Goal: Task Accomplishment & Management: Manage account settings

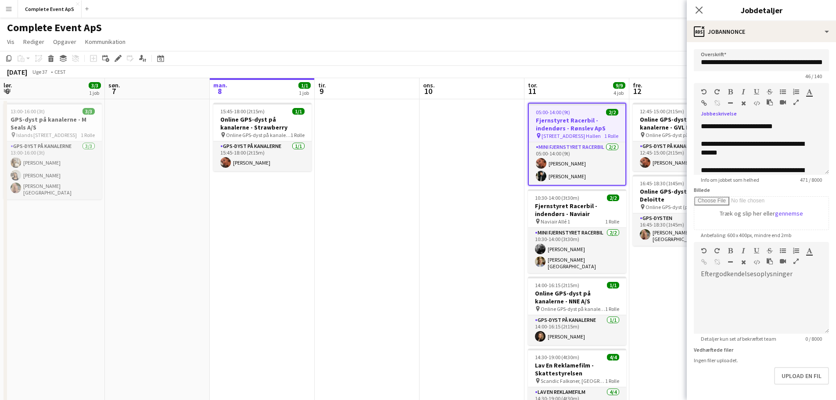
scroll to position [88, 0]
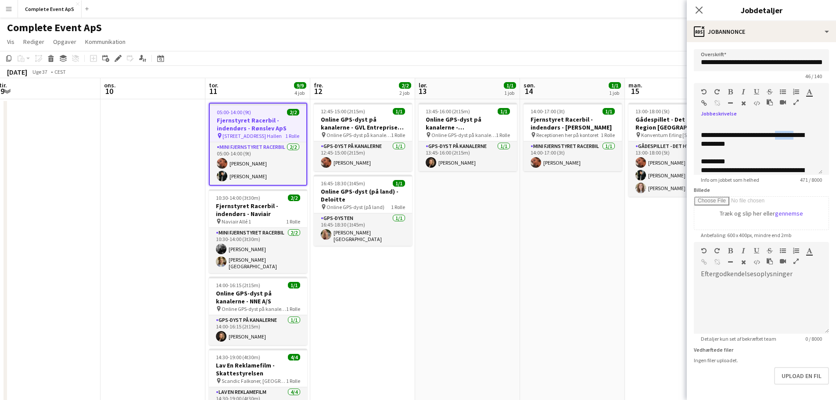
click at [498, 247] on app-date-cell "13:45-16:00 (2t15m) 1/1 Online GPS-dyst på kanalerne - [GEOGRAPHIC_DATA] pin On…" at bounding box center [467, 284] width 105 height 371
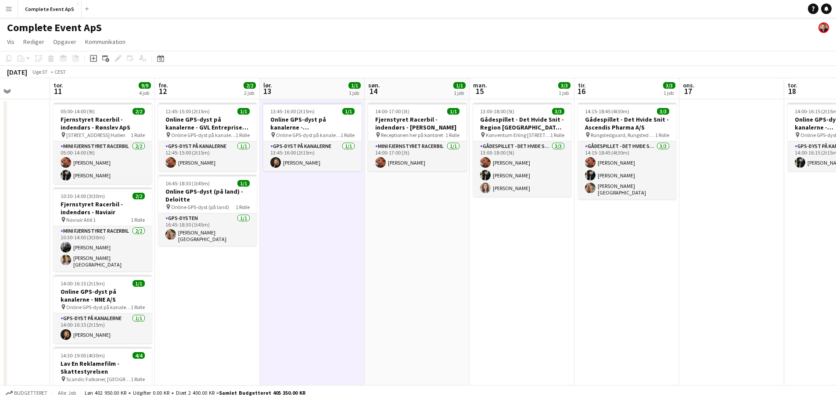
drag, startPoint x: 640, startPoint y: 268, endPoint x: 278, endPoint y: 293, distance: 363.6
click at [275, 294] on app-calendar-viewport "man. 8 1/1 1 job tir. 9 ons. 10 tor. 11 9/9 4 job fre. 12 2/2 2 job lør. 13 1/1…" at bounding box center [418, 304] width 836 height 453
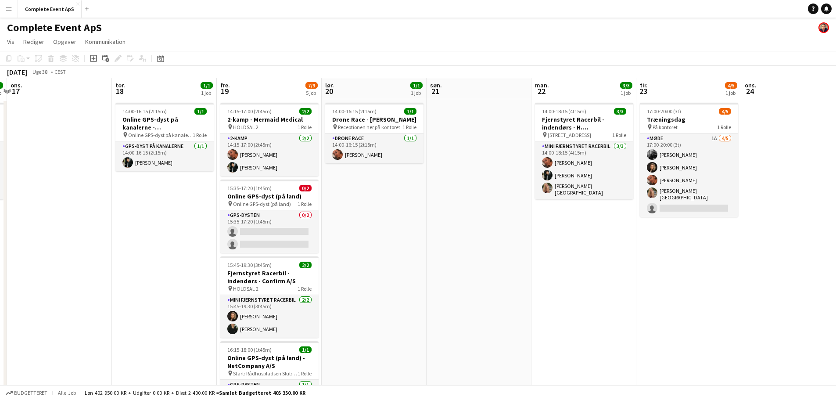
drag, startPoint x: 549, startPoint y: 314, endPoint x: 155, endPoint y: 284, distance: 394.6
click at [103, 287] on app-calendar-viewport "søn. 14 1/1 1 job man. 15 3/3 1 job tir. 16 3/3 1 job ons. 17 tor. 18 1/1 1 job…" at bounding box center [418, 304] width 836 height 453
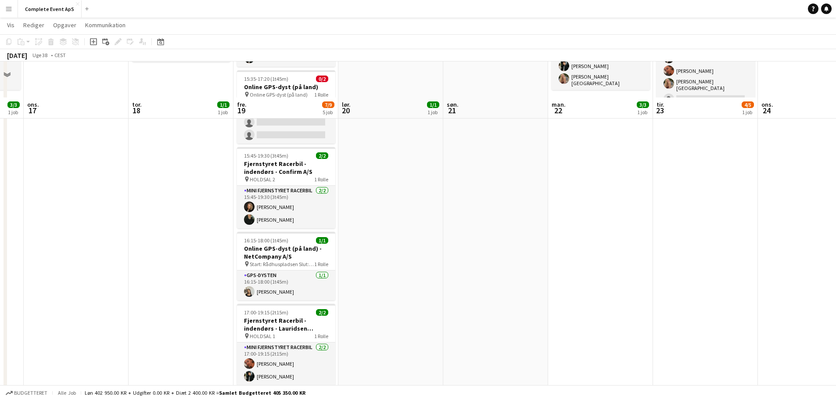
scroll to position [0, 0]
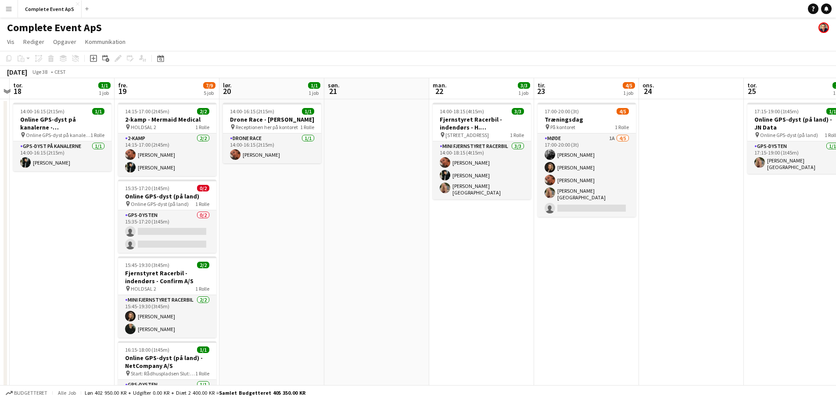
drag, startPoint x: 693, startPoint y: 315, endPoint x: 575, endPoint y: 299, distance: 120.0
click at [575, 299] on app-calendar-viewport "man. 15 3/3 1 job tir. 16 3/3 1 job ons. 17 tor. 18 1/1 1 job fre. 19 7/9 5 job…" at bounding box center [418, 304] width 836 height 453
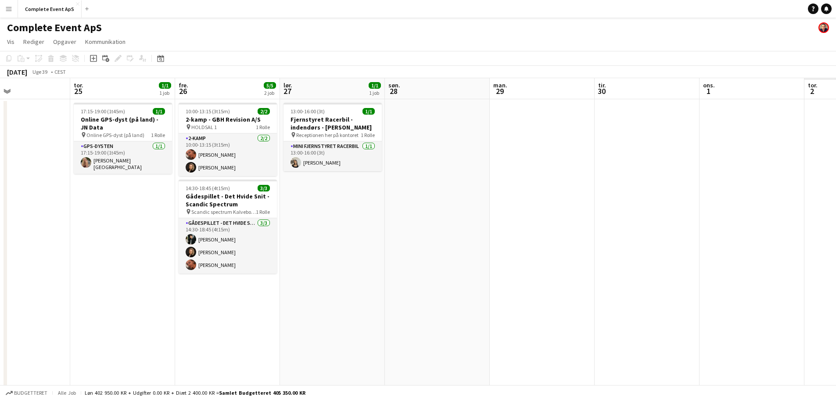
drag, startPoint x: 624, startPoint y: 276, endPoint x: 46, endPoint y: 229, distance: 580.4
click at [46, 229] on app-calendar-viewport "søn. 21 man. 22 3/3 1 job tir. 23 4/5 1 job ons. 24 tor. 25 1/1 1 job fre. 26 5…" at bounding box center [418, 304] width 836 height 453
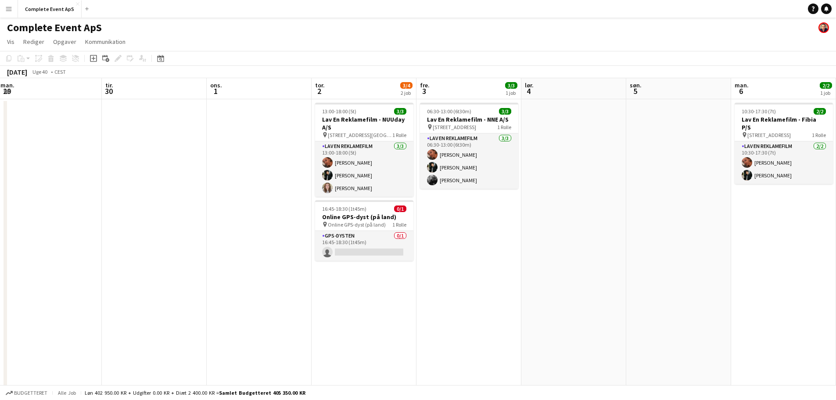
drag, startPoint x: 547, startPoint y: 260, endPoint x: 0, endPoint y: 236, distance: 547.9
click at [0, 236] on app-calendar-viewport "lør. 27 1/1 1 job søn. 28 man. 29 tir. 30 ons. 1 tor. 2 3/4 2 job fre. 3 3/3 1 …" at bounding box center [418, 304] width 836 height 453
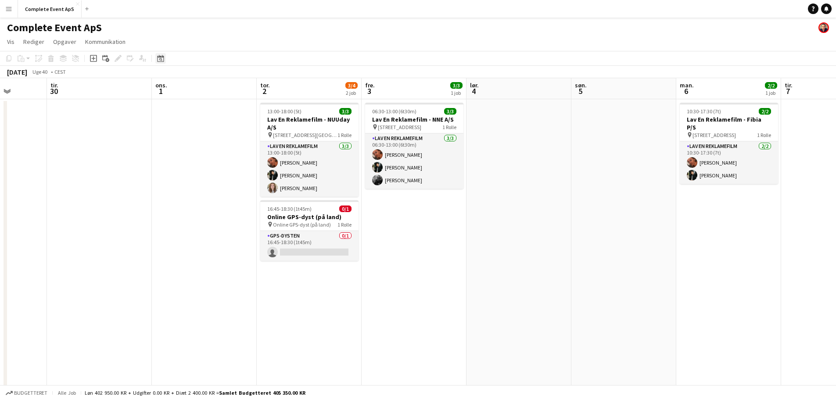
click at [164, 60] on icon at bounding box center [160, 58] width 7 height 7
click at [233, 89] on span "Next month" at bounding box center [232, 89] width 18 height 18
click at [213, 87] on span "Previous month" at bounding box center [214, 89] width 18 height 18
click at [225, 85] on span "Next month" at bounding box center [232, 89] width 18 height 18
click at [183, 167] on span "22" at bounding box center [185, 168] width 11 height 11
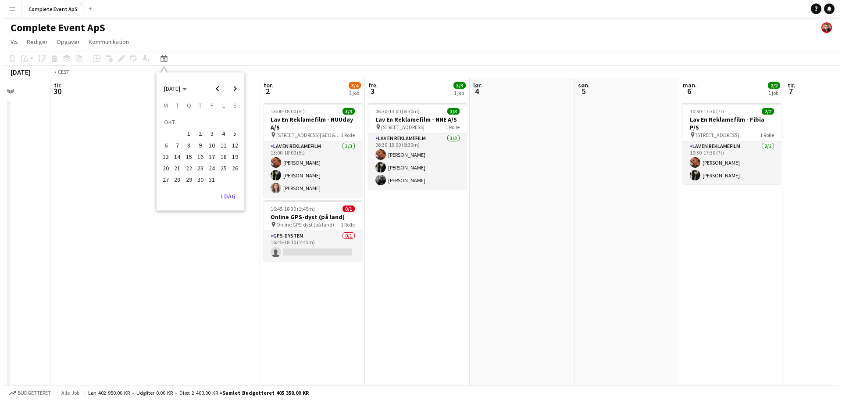
scroll to position [0, 302]
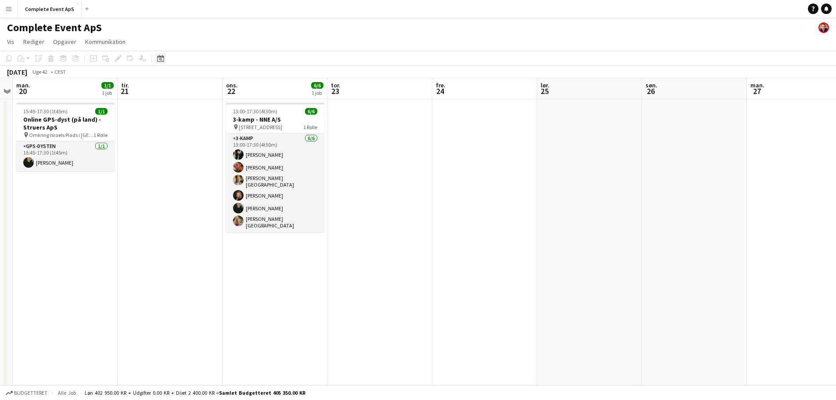
click at [164, 59] on div "Datovælger" at bounding box center [160, 58] width 11 height 11
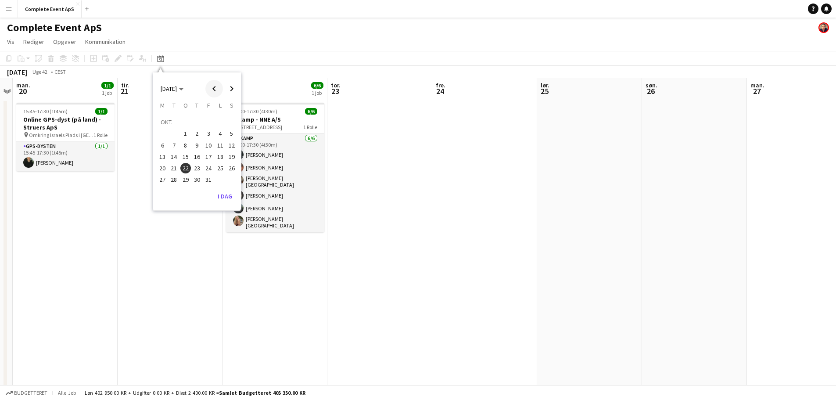
click at [215, 88] on span "Previous month" at bounding box center [214, 89] width 18 height 18
click at [166, 169] on span "22" at bounding box center [162, 168] width 11 height 11
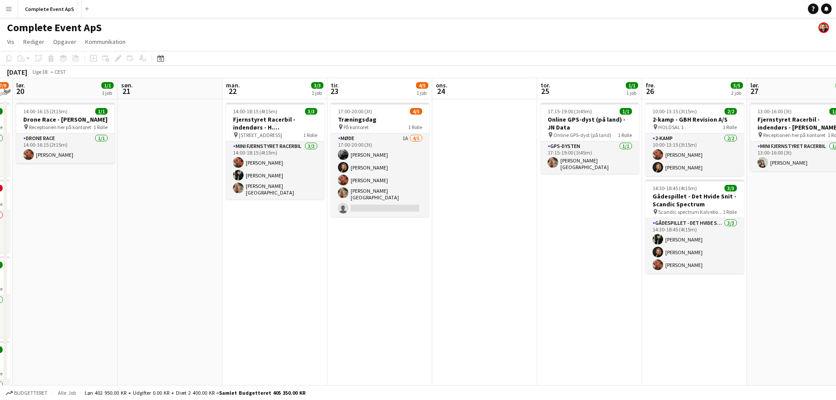
click at [364, 296] on app-date-cell "17:00-20:00 (3t) 4/5 Træningsdag pin På kontoret 1 Rolle Møde 1A [DATE] 17:00-2…" at bounding box center [379, 315] width 105 height 432
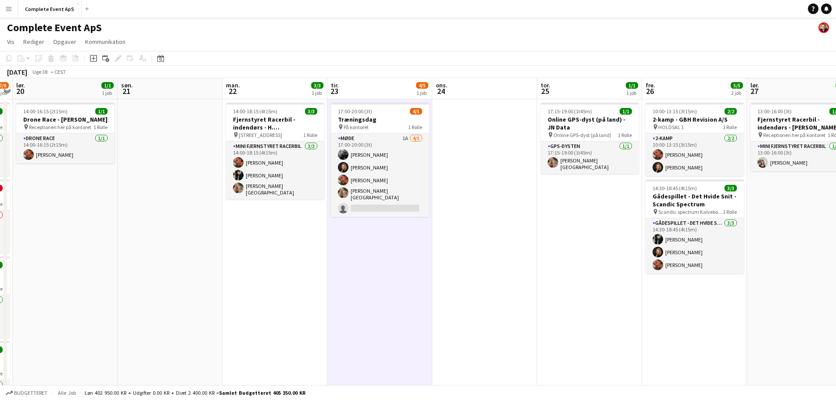
click at [278, 271] on app-date-cell "14:00-18:15 (4t15m) 3/3 Fjernstyret Racerbil - indendørs - H. [GEOGRAPHIC_DATA]…" at bounding box center [274, 315] width 105 height 432
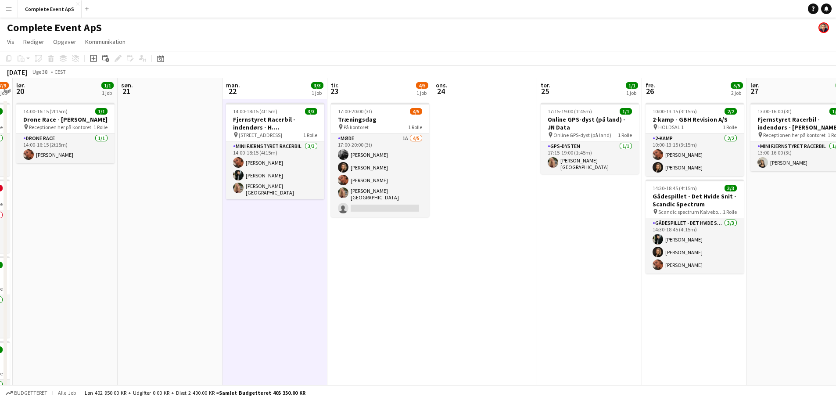
click at [196, 241] on app-date-cell at bounding box center [170, 315] width 105 height 432
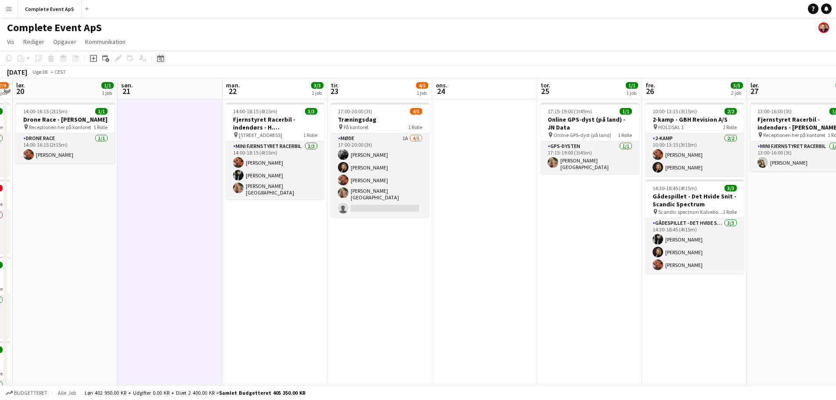
click at [161, 56] on icon "Datovælger" at bounding box center [160, 58] width 7 height 7
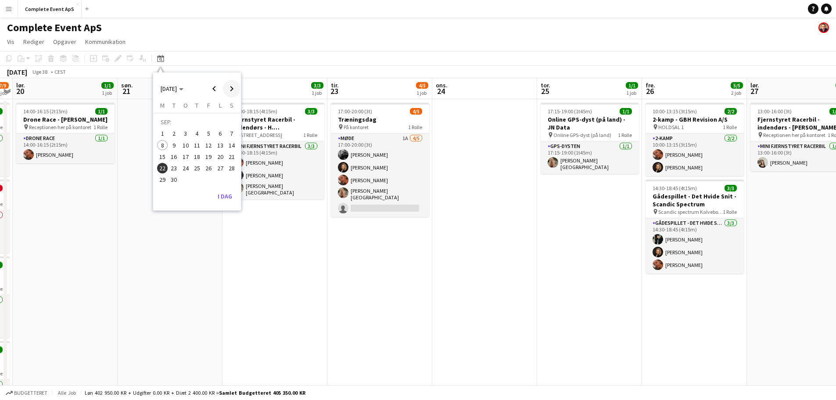
click at [225, 93] on span "Next month" at bounding box center [232, 89] width 18 height 18
click at [185, 134] on span "1" at bounding box center [185, 134] width 11 height 11
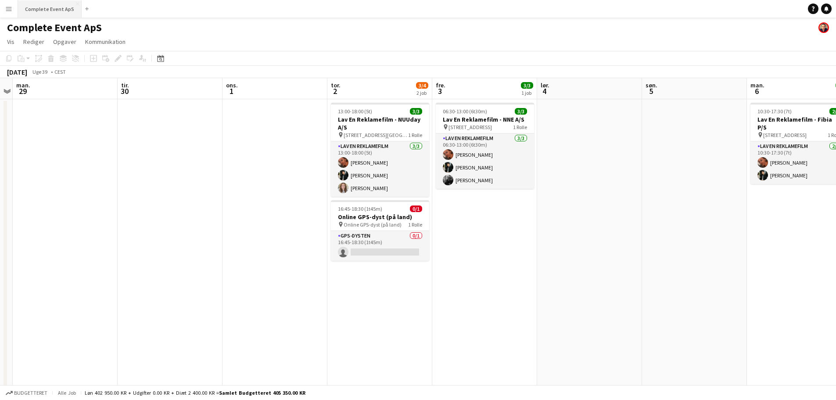
click at [51, 12] on button "Complete Event ApS Luk" at bounding box center [50, 8] width 64 height 17
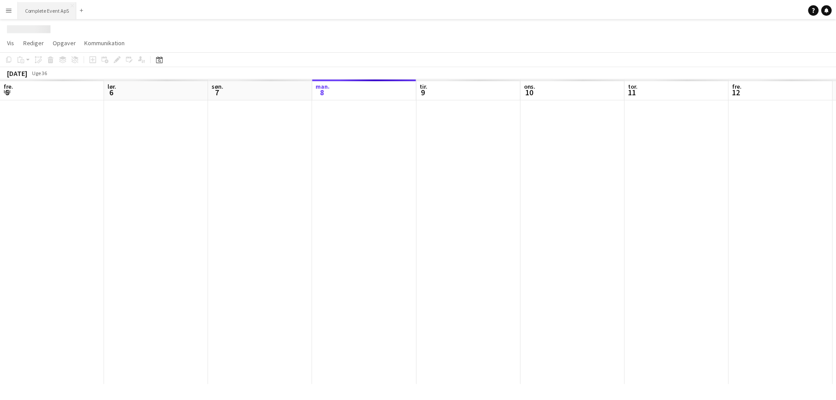
scroll to position [0, 210]
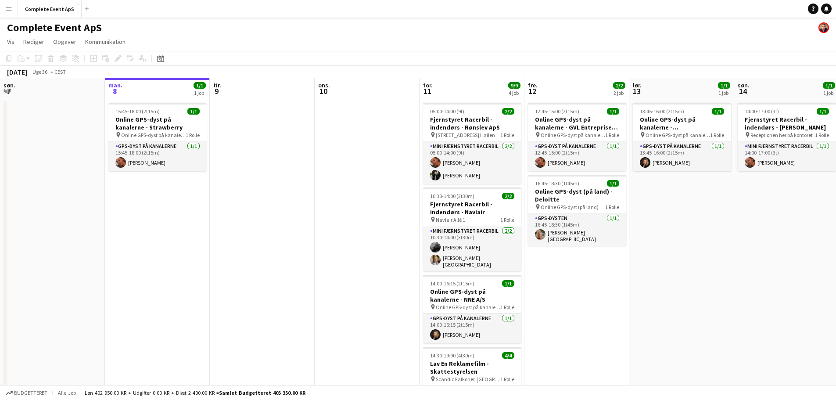
click at [240, 163] on app-date-cell at bounding box center [262, 284] width 105 height 371
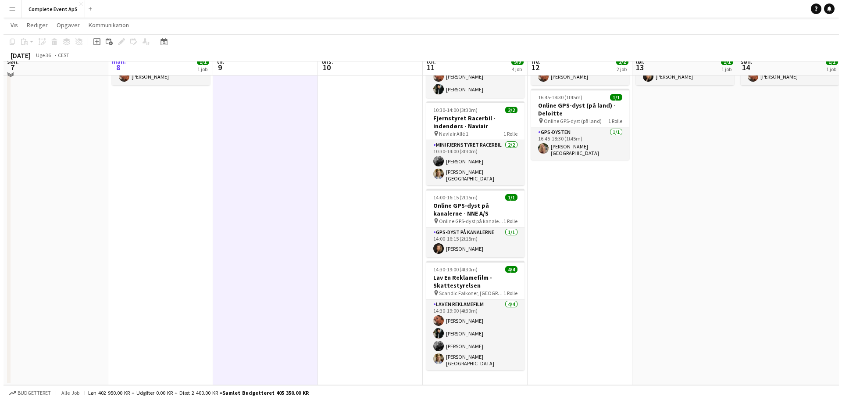
scroll to position [0, 0]
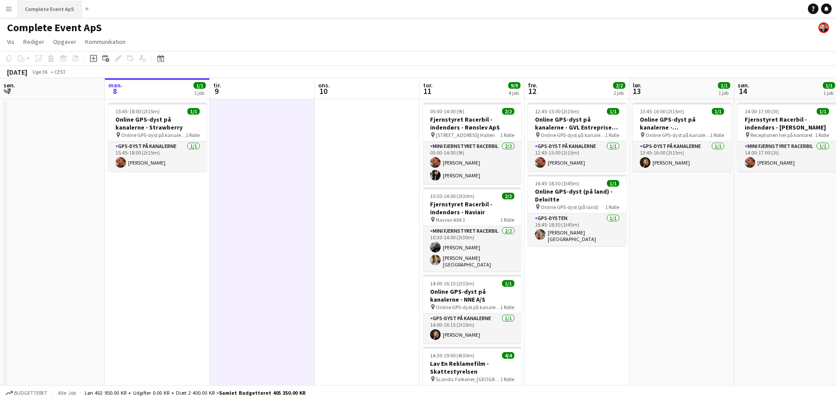
click at [47, 11] on button "Complete Event ApS Luk" at bounding box center [50, 8] width 64 height 17
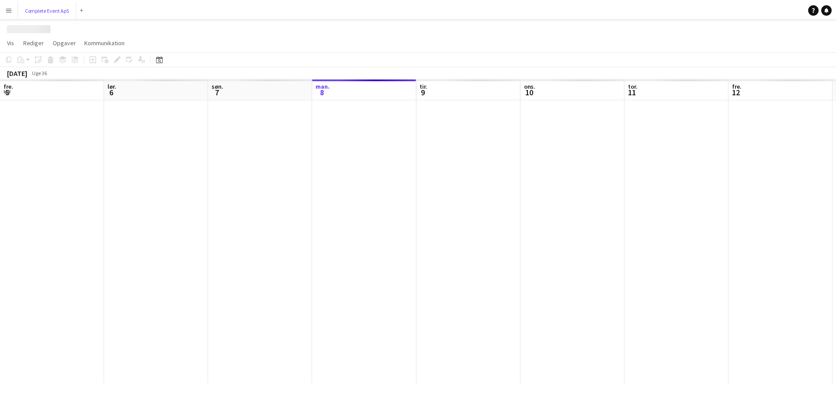
scroll to position [0, 210]
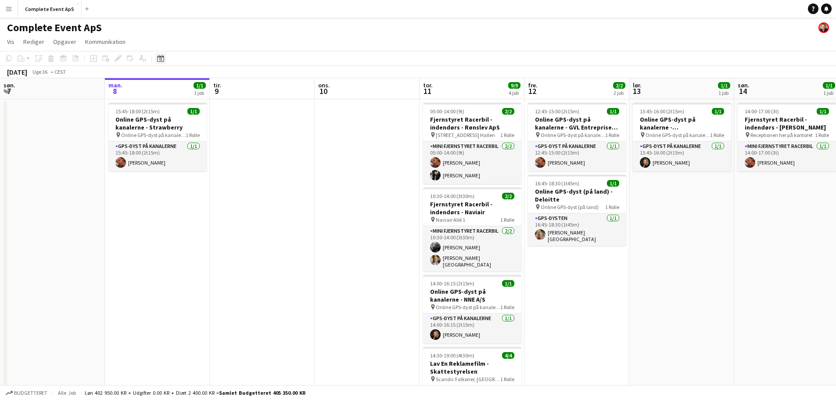
click at [159, 59] on icon "Datovælger" at bounding box center [160, 58] width 7 height 7
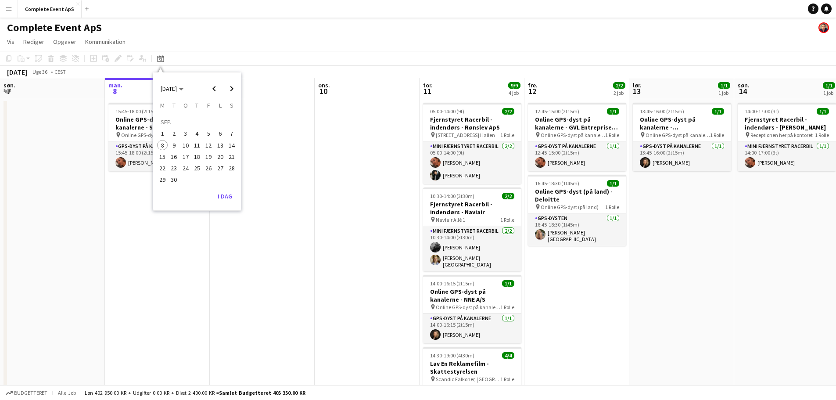
click at [186, 158] on span "17" at bounding box center [185, 156] width 11 height 11
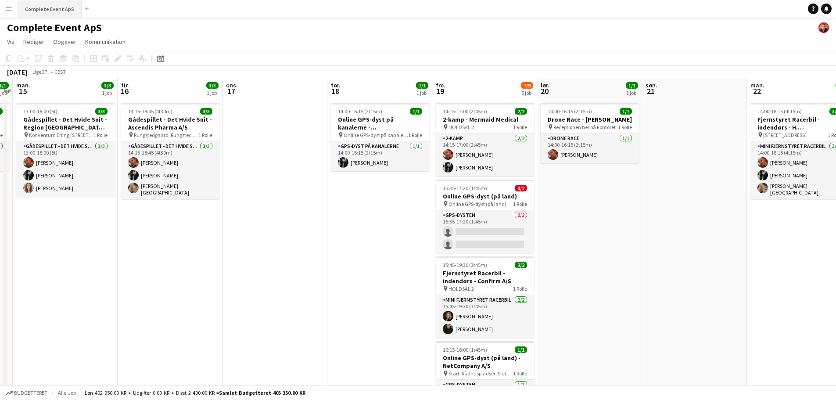
drag, startPoint x: 46, startPoint y: 7, endPoint x: 50, endPoint y: 4, distance: 5.7
click at [45, 7] on button "Complete Event ApS Luk" at bounding box center [50, 8] width 64 height 17
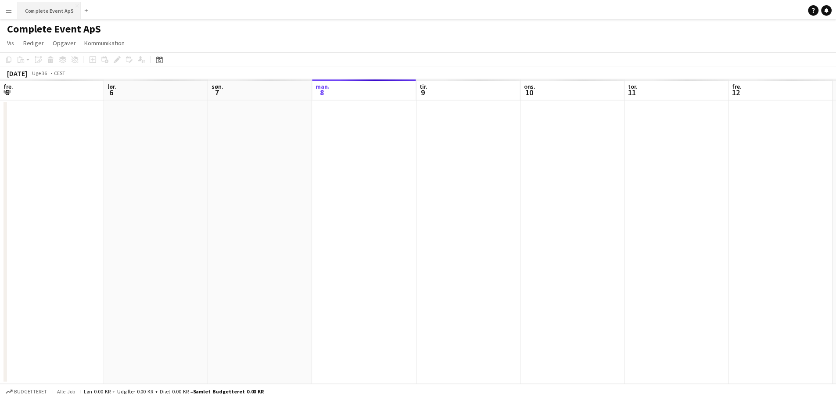
scroll to position [0, 210]
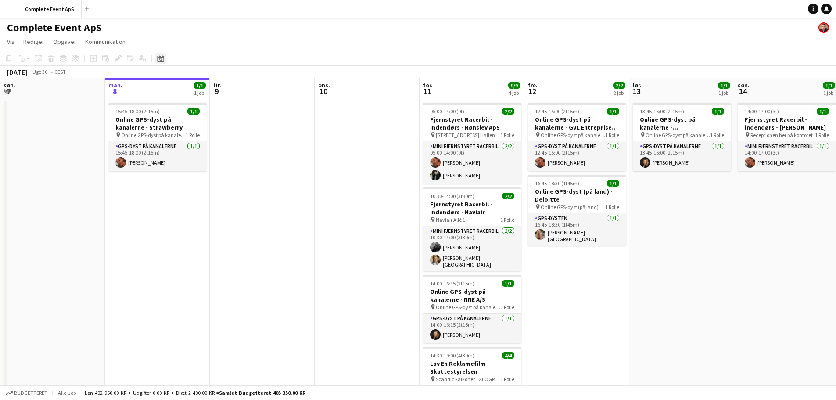
click at [163, 55] on icon "Datovælger" at bounding box center [160, 58] width 7 height 7
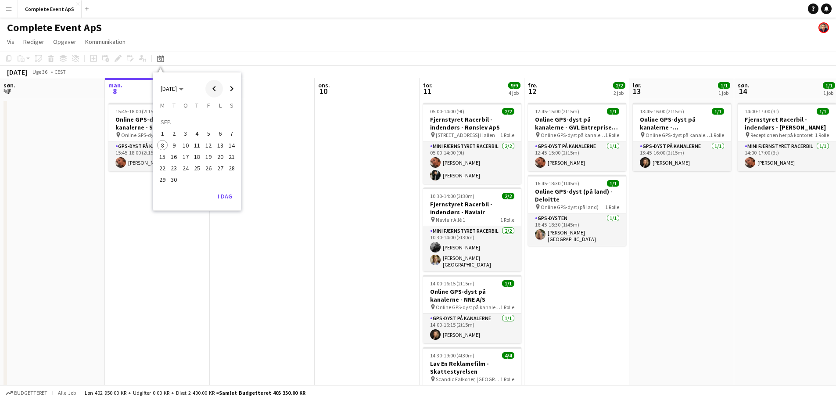
click at [216, 89] on span "Previous month" at bounding box center [214, 89] width 18 height 18
click at [229, 85] on span "Next month" at bounding box center [232, 89] width 18 height 18
click at [164, 149] on span "6" at bounding box center [162, 145] width 11 height 11
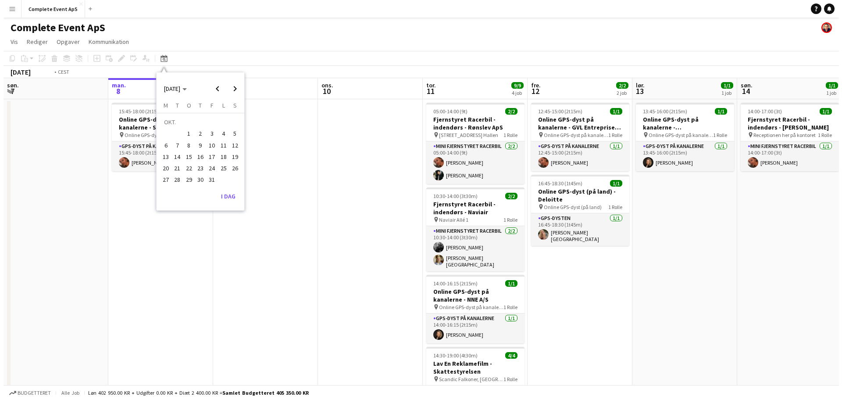
scroll to position [0, 302]
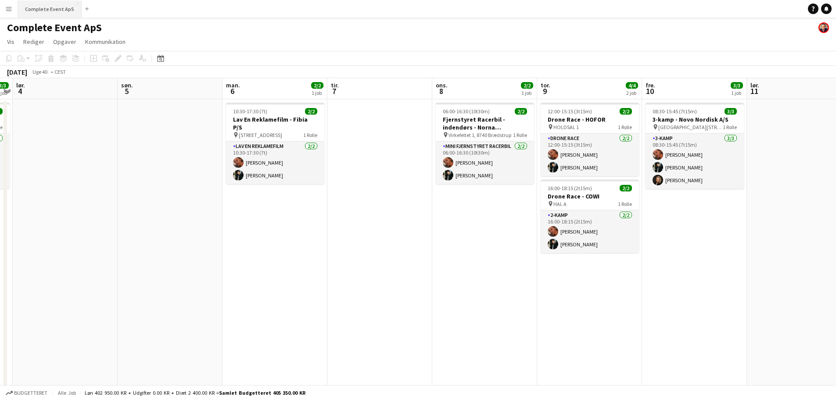
click at [40, 9] on button "Complete Event ApS Luk" at bounding box center [50, 8] width 64 height 17
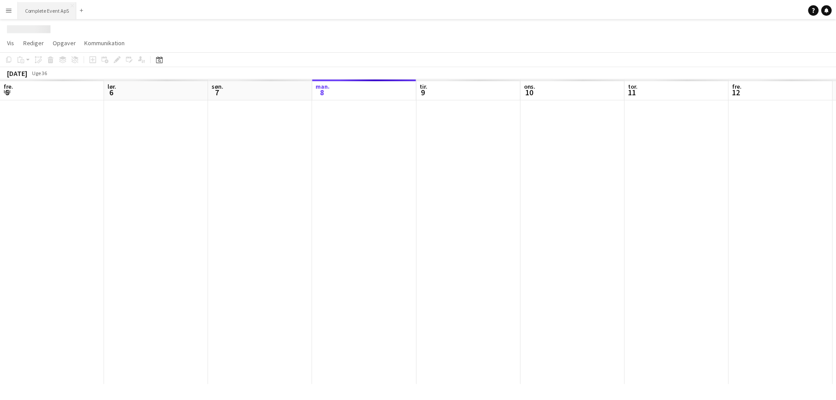
scroll to position [0, 210]
